Goal: Transaction & Acquisition: Download file/media

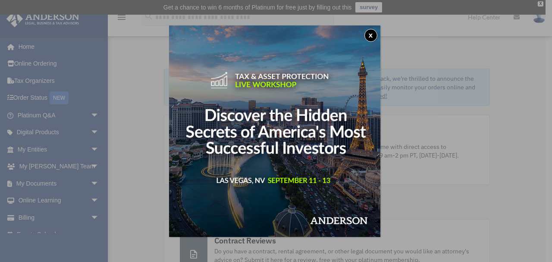
click at [373, 34] on button "x" at bounding box center [371, 35] width 13 height 13
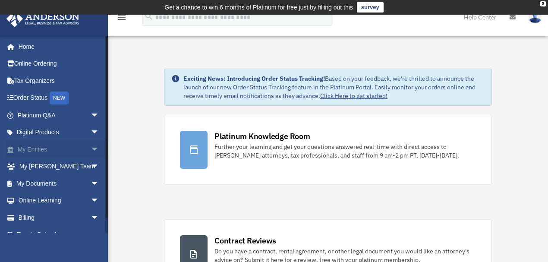
click at [55, 145] on link "My Entities arrow_drop_down" at bounding box center [59, 149] width 106 height 17
click at [91, 182] on span "arrow_drop_down" at bounding box center [99, 184] width 17 height 18
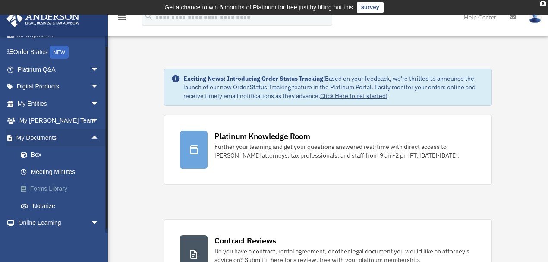
scroll to position [77, 0]
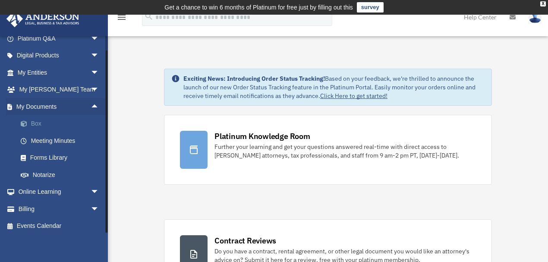
click at [40, 121] on link "Box" at bounding box center [62, 123] width 100 height 17
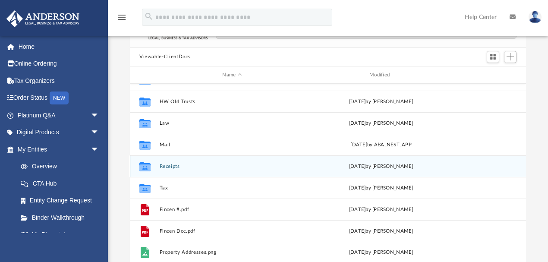
scroll to position [115, 0]
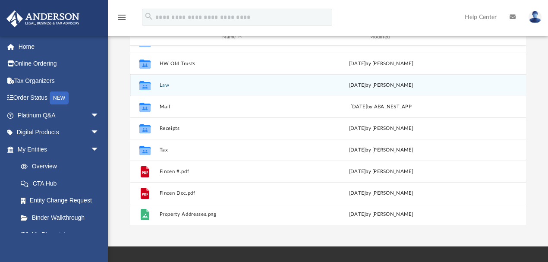
click at [241, 93] on div "Collaborated Folder Law [DATE] by [PERSON_NAME]" at bounding box center [328, 85] width 396 height 22
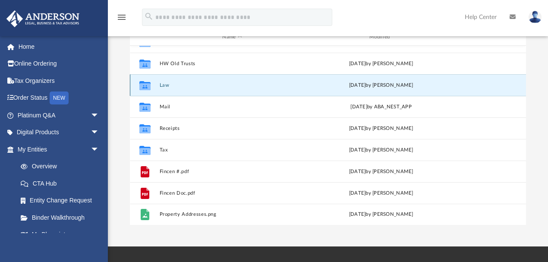
click at [167, 83] on button "Law" at bounding box center [232, 85] width 145 height 6
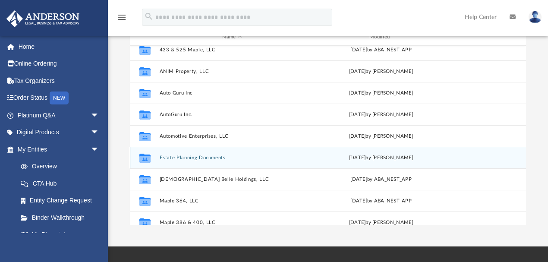
click at [181, 155] on button "Estate Planning Documents" at bounding box center [232, 158] width 145 height 6
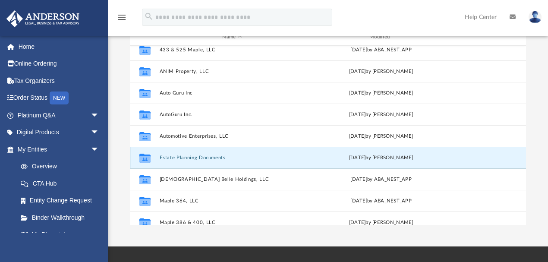
scroll to position [0, 0]
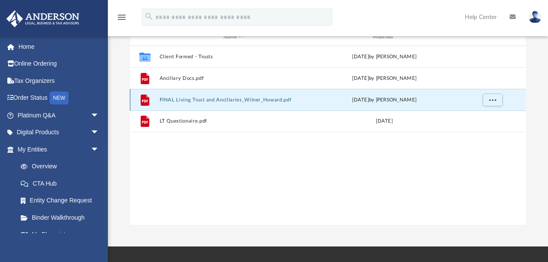
click at [235, 98] on button "FINAL Living Trust and Ancillaries_Wilner_Howard.pdf" at bounding box center [234, 100] width 148 height 6
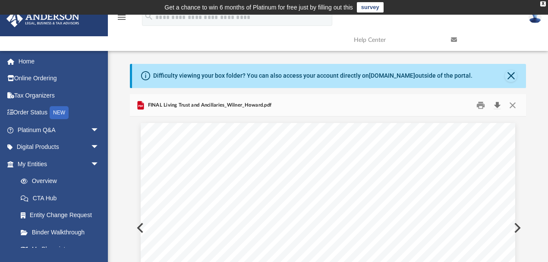
click at [496, 102] on button "Download" at bounding box center [497, 104] width 16 height 13
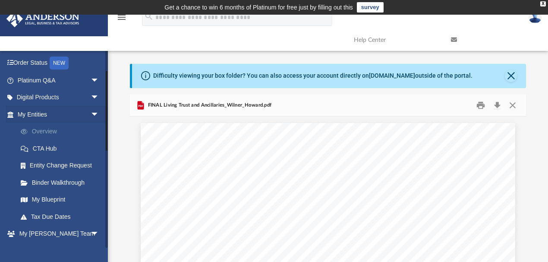
scroll to position [77, 0]
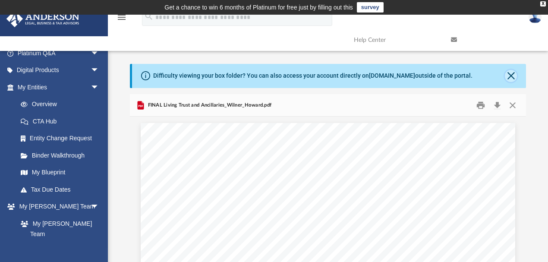
click at [513, 73] on button "Close" at bounding box center [511, 76] width 12 height 12
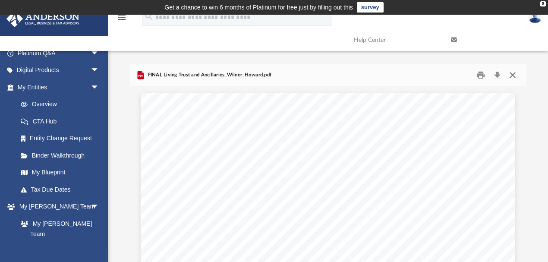
click at [513, 78] on button "Close" at bounding box center [513, 74] width 16 height 13
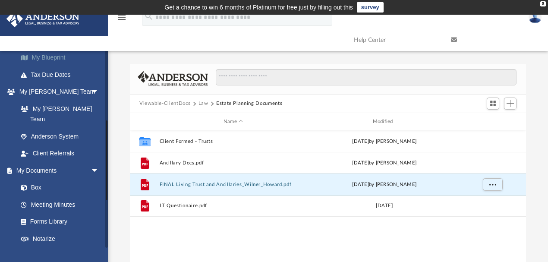
scroll to position [192, 0]
click at [51, 179] on link "Box" at bounding box center [62, 187] width 100 height 17
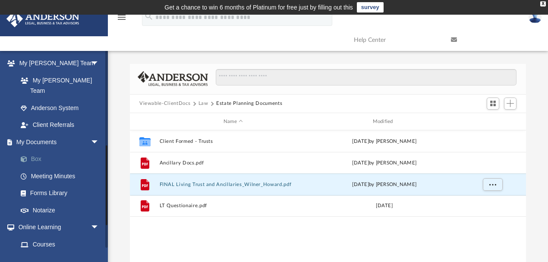
scroll to position [230, 0]
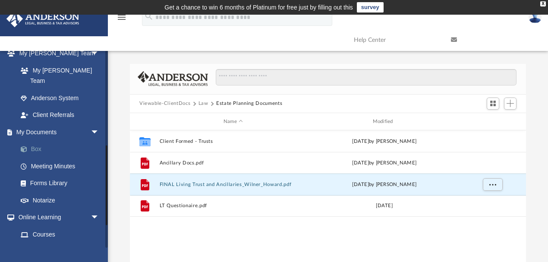
click at [35, 141] on link "Box" at bounding box center [62, 149] width 100 height 17
click at [205, 104] on button "Law" at bounding box center [203, 104] width 10 height 8
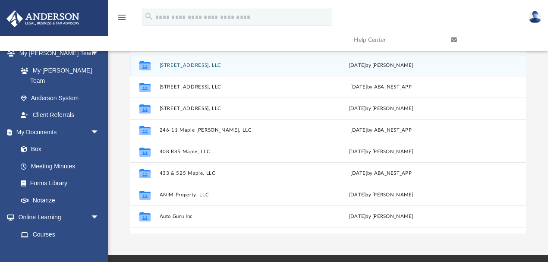
scroll to position [77, 0]
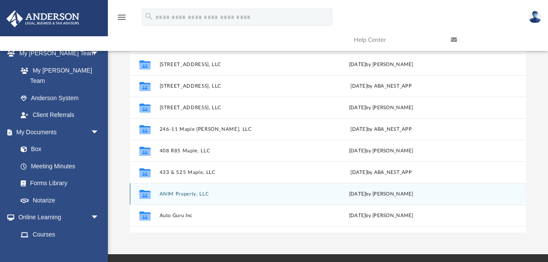
click at [194, 194] on button "ANIM Property, LLC" at bounding box center [232, 194] width 145 height 6
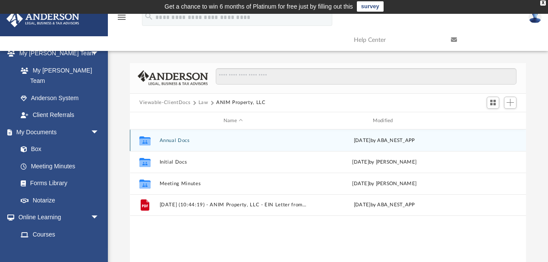
scroll to position [0, 0]
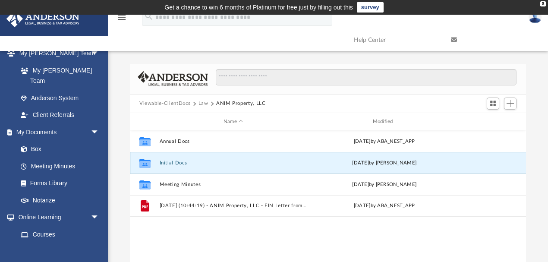
click at [171, 165] on button "Initial Docs" at bounding box center [234, 163] width 148 height 6
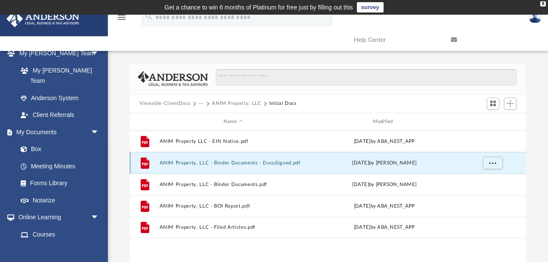
click at [199, 162] on button "ANIM Property, LLC - Binder Documents - DocuSigned.pdf" at bounding box center [234, 163] width 148 height 6
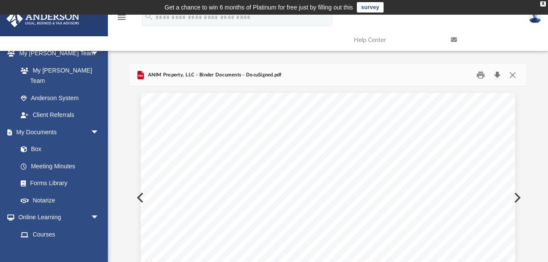
click at [498, 71] on button "Download" at bounding box center [497, 74] width 16 height 13
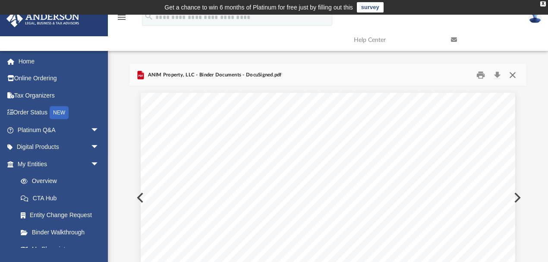
click at [514, 73] on button "Close" at bounding box center [513, 74] width 16 height 13
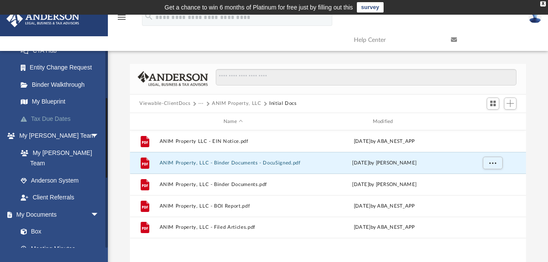
scroll to position [192, 0]
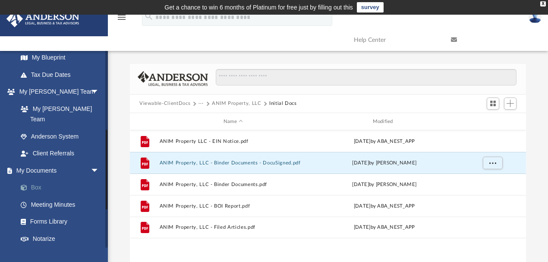
click at [34, 179] on link "Box" at bounding box center [62, 187] width 100 height 17
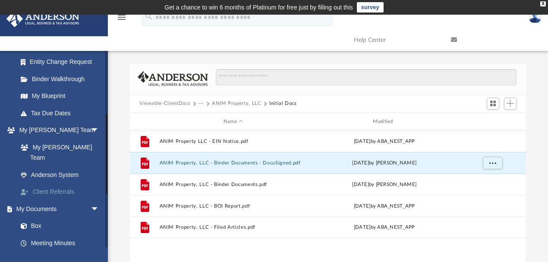
click at [44, 183] on link "Client Referrals" at bounding box center [62, 191] width 100 height 17
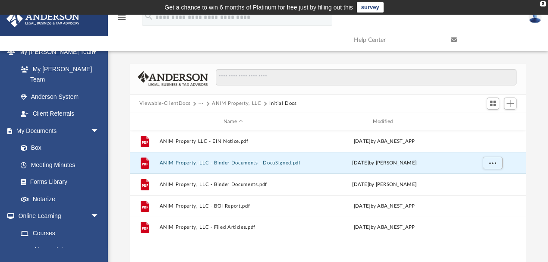
scroll to position [268, 0]
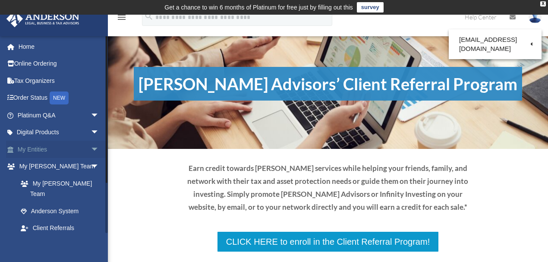
click at [30, 151] on link "My Entities arrow_drop_down" at bounding box center [59, 149] width 106 height 17
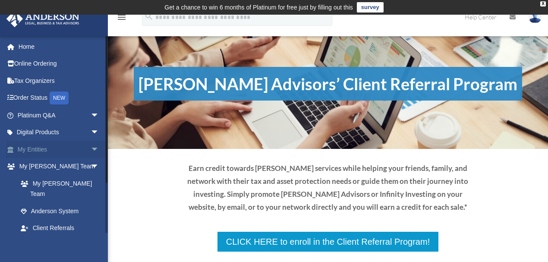
click at [93, 148] on span "arrow_drop_down" at bounding box center [99, 150] width 17 height 18
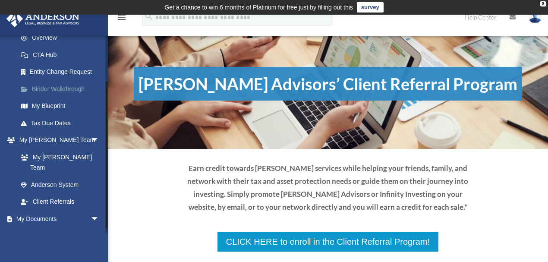
scroll to position [165, 0]
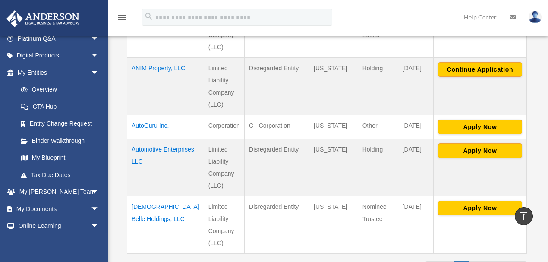
scroll to position [690, 0]
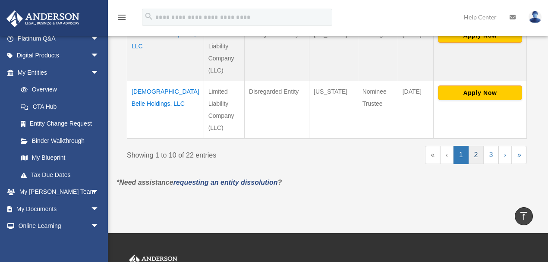
click at [480, 146] on link "2" at bounding box center [476, 155] width 15 height 18
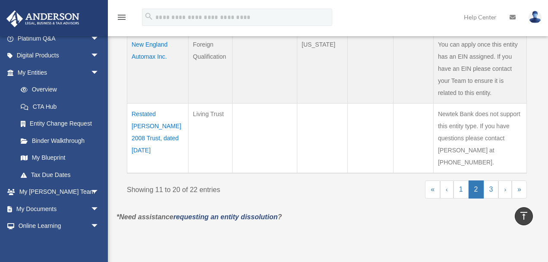
scroll to position [728, 0]
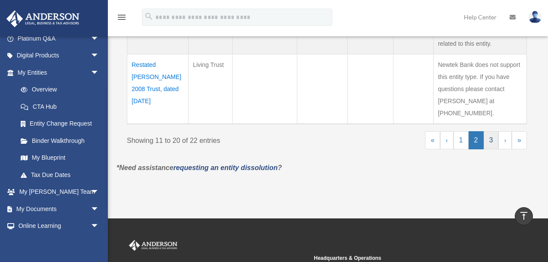
click at [490, 131] on link "3" at bounding box center [491, 140] width 15 height 18
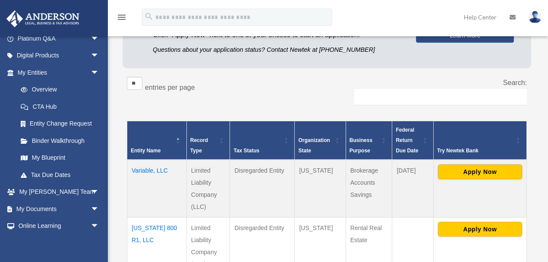
scroll to position [192, 0]
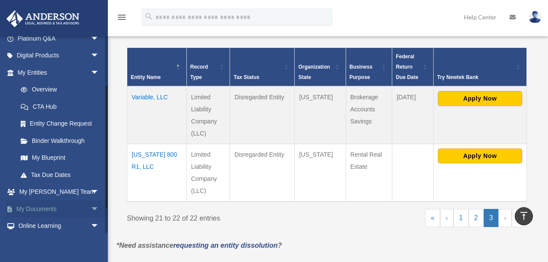
click at [91, 205] on span "arrow_drop_down" at bounding box center [99, 209] width 17 height 18
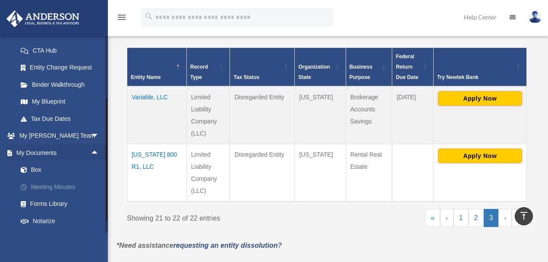
scroll to position [153, 0]
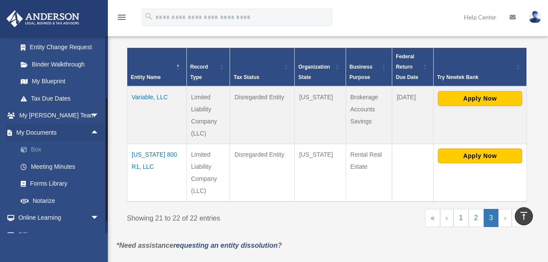
click at [45, 151] on link "Box" at bounding box center [62, 149] width 100 height 17
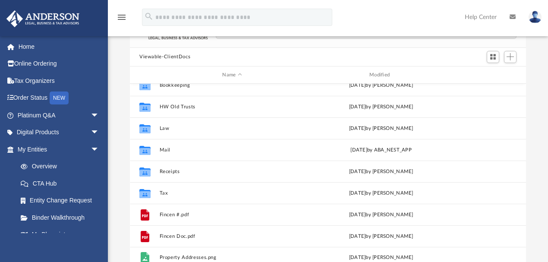
scroll to position [15, 0]
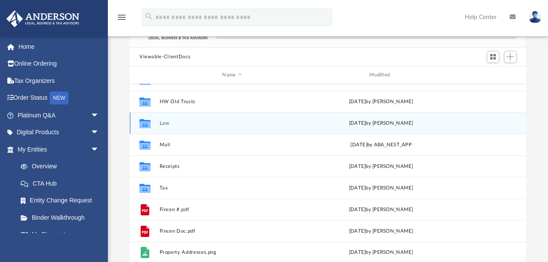
click at [165, 121] on button "Law" at bounding box center [232, 123] width 145 height 6
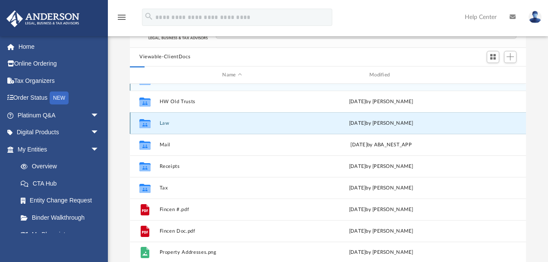
scroll to position [0, 0]
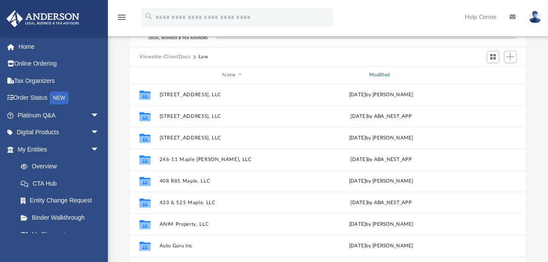
click at [379, 74] on div "Modified" at bounding box center [380, 75] width 145 height 8
